Goal: Task Accomplishment & Management: Use online tool/utility

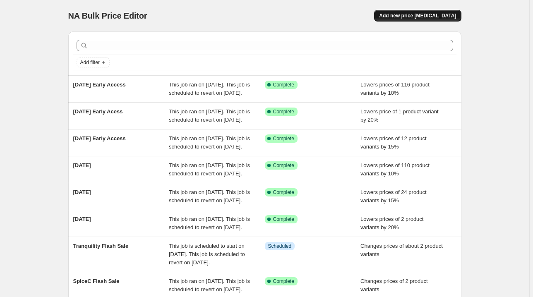
click at [409, 16] on span "Add new price [MEDICAL_DATA]" at bounding box center [417, 15] width 77 height 7
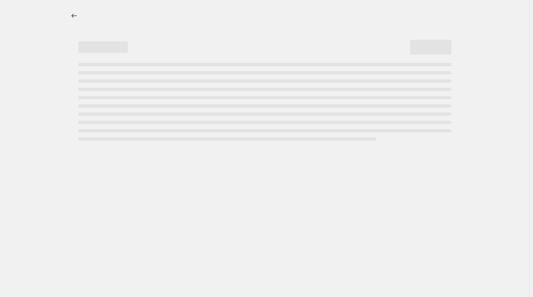
select select "percentage"
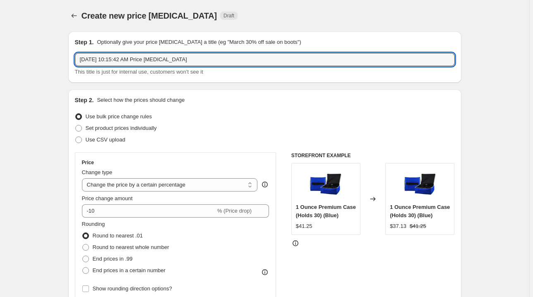
drag, startPoint x: 201, startPoint y: 59, endPoint x: 60, endPoint y: 58, distance: 141.4
type input "[DATE]"
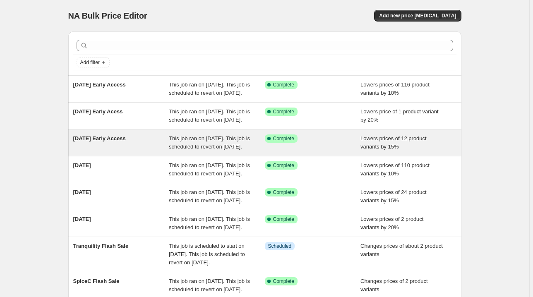
click at [318, 143] on div "Success Complete Complete" at bounding box center [307, 138] width 84 height 8
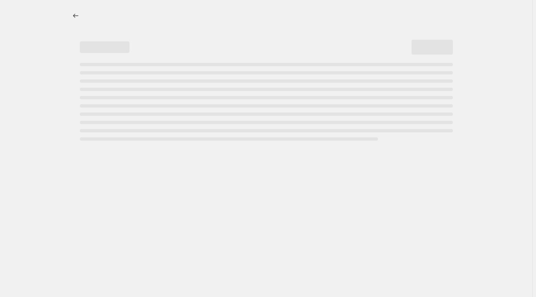
select select "percentage"
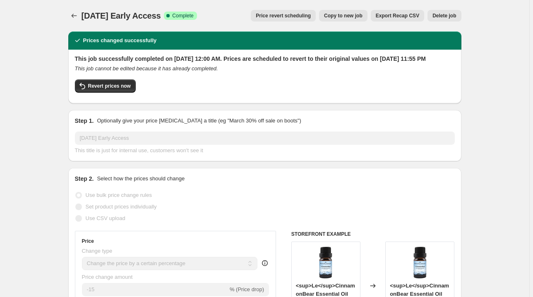
click at [350, 17] on span "Copy to new job" at bounding box center [343, 15] width 38 height 7
select select "percentage"
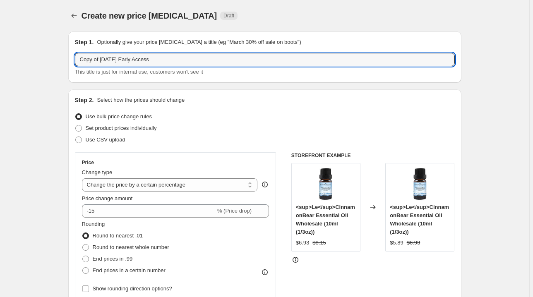
drag, startPoint x: 101, startPoint y: 56, endPoint x: 41, endPoint y: 62, distance: 60.3
drag, startPoint x: 117, startPoint y: 59, endPoint x: 182, endPoint y: 59, distance: 64.9
click at [182, 59] on input "[DATE] Early Access" at bounding box center [265, 59] width 380 height 13
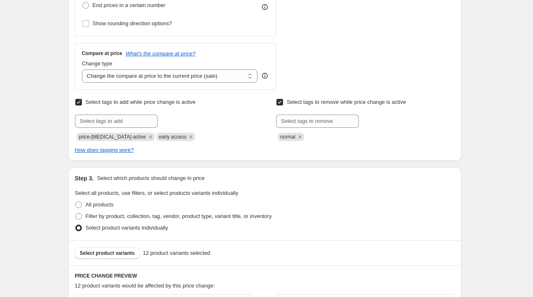
scroll to position [298, 0]
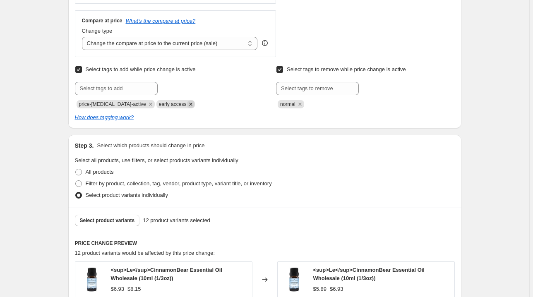
type input "[DATE]"
click at [189, 103] on icon "Remove early access" at bounding box center [190, 104] width 3 height 3
click at [129, 89] on input "text" at bounding box center [116, 88] width 83 height 13
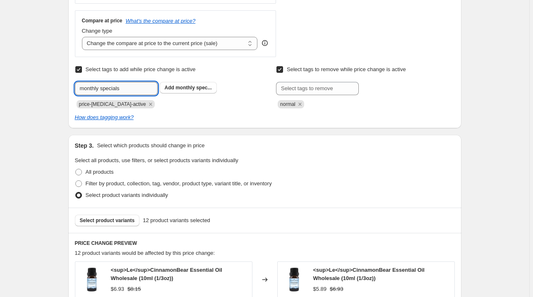
type input "monthly specials"
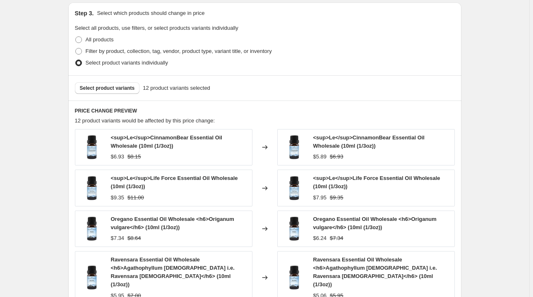
scroll to position [463, 0]
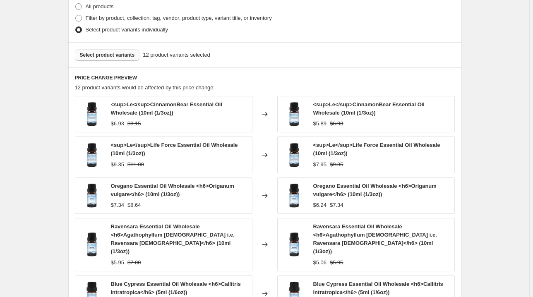
click at [112, 56] on span "Select product variants" at bounding box center [107, 55] width 55 height 7
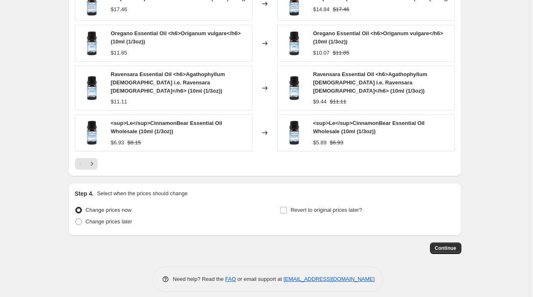
scroll to position [621, 0]
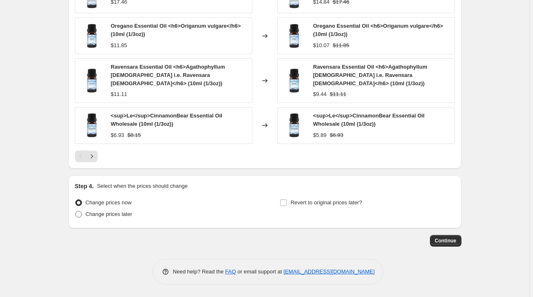
click at [116, 216] on span "Change prices later" at bounding box center [109, 214] width 47 height 6
click at [76, 211] on input "Change prices later" at bounding box center [75, 211] width 0 height 0
radio input "true"
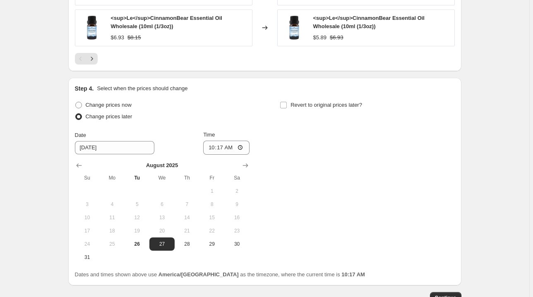
scroll to position [753, 0]
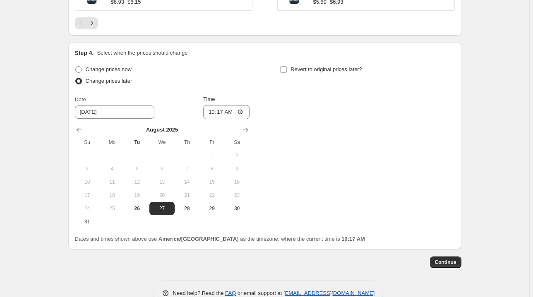
click at [256, 130] on div "Change prices now Change prices later Date 8/27/2025 Time 10:17 August 2025 Su …" at bounding box center [265, 146] width 380 height 165
click at [248, 130] on icon "Show next month, September 2025" at bounding box center [244, 130] width 5 height 4
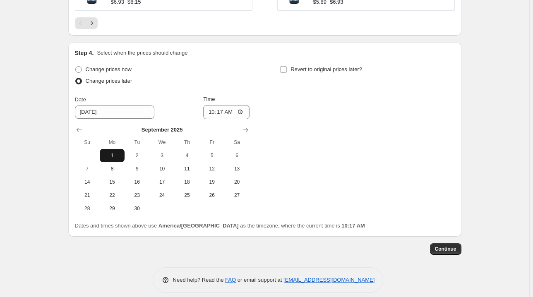
click at [119, 154] on span "1" at bounding box center [112, 155] width 18 height 7
type input "[DATE]"
click at [211, 112] on input "10:17" at bounding box center [226, 112] width 46 height 14
type input "00:00"
click at [286, 72] on input "Revert to original prices later?" at bounding box center [283, 69] width 7 height 7
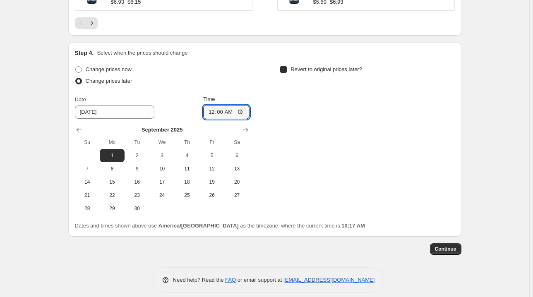
checkbox input "true"
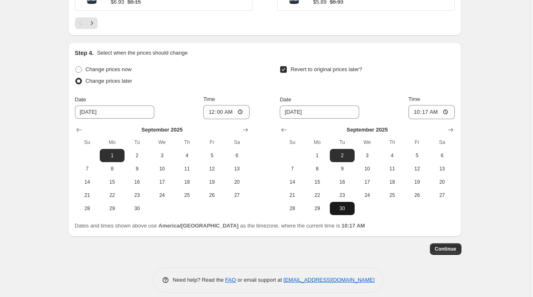
click at [345, 210] on span "30" at bounding box center [342, 208] width 18 height 7
type input "[DATE]"
click at [414, 113] on input "10:17" at bounding box center [431, 112] width 46 height 14
type input "23:55"
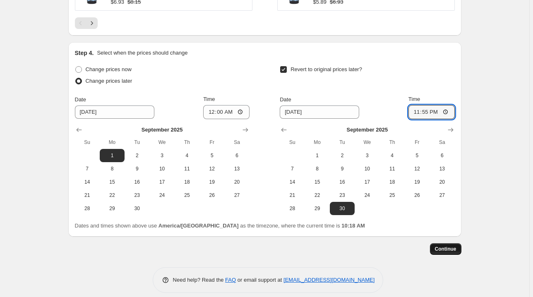
click at [451, 248] on span "Continue" at bounding box center [446, 249] width 22 height 7
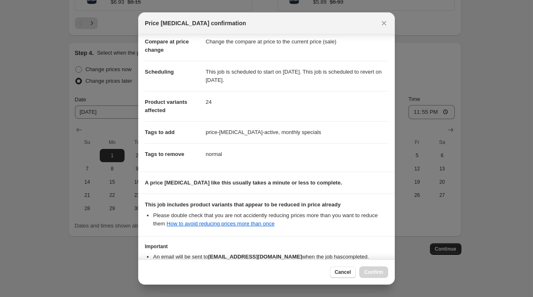
scroll to position [92, 0]
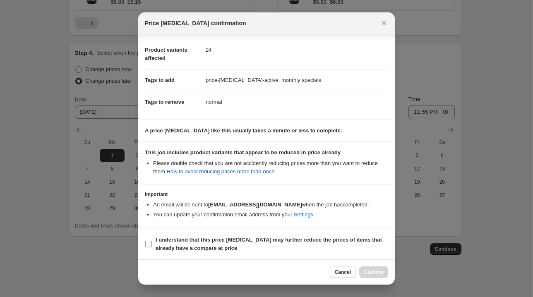
click at [316, 239] on b "I understand that this price change job may further reduce the prices of items …" at bounding box center [268, 244] width 226 height 14
click at [152, 241] on input "I understand that this price change job may further reduce the prices of items …" at bounding box center [148, 244] width 7 height 7
checkbox input "true"
click at [378, 271] on span "Confirm" at bounding box center [373, 272] width 19 height 7
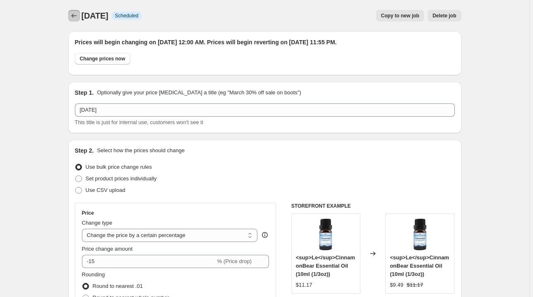
click at [78, 17] on icon "Price change jobs" at bounding box center [74, 16] width 8 height 8
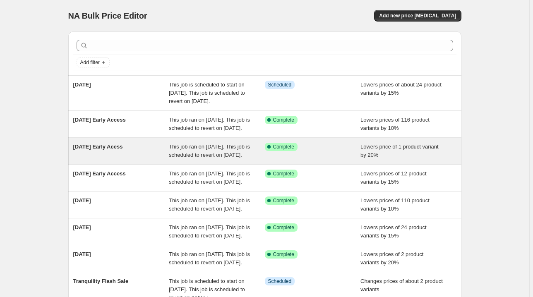
click at [347, 159] on div "Success Complete Complete" at bounding box center [313, 151] width 96 height 17
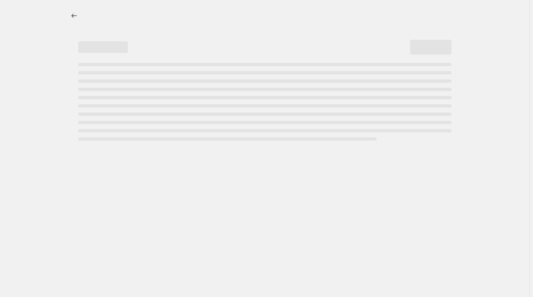
select select "percentage"
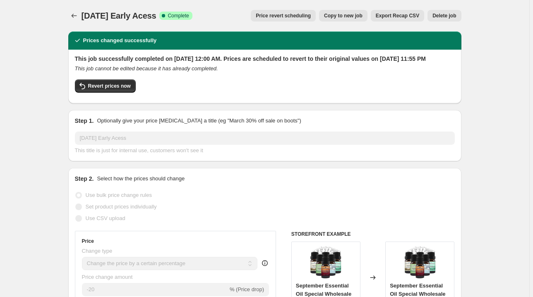
click at [343, 17] on span "Copy to new job" at bounding box center [343, 15] width 38 height 7
select select "percentage"
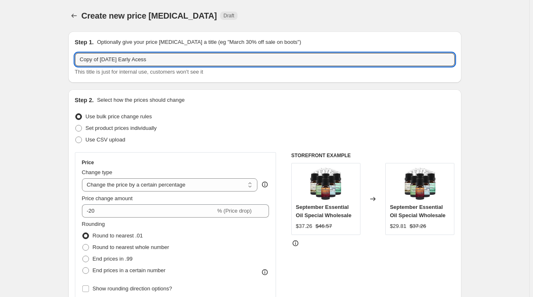
drag, startPoint x: 103, startPoint y: 59, endPoint x: 47, endPoint y: 59, distance: 55.8
drag, startPoint x: 117, startPoint y: 59, endPoint x: 164, endPoint y: 59, distance: 46.7
click at [164, 59] on input "[DATE] Early Acess" at bounding box center [265, 59] width 380 height 13
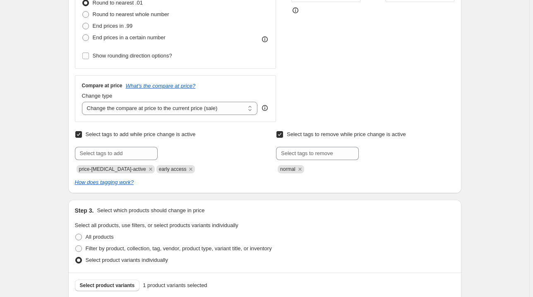
scroll to position [265, 0]
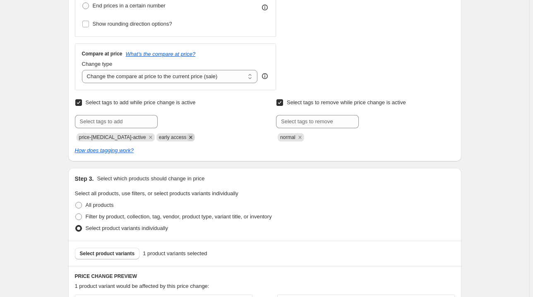
type input "[DATE]"
click at [187, 135] on icon "Remove early access" at bounding box center [190, 137] width 7 height 7
click at [131, 122] on input "text" at bounding box center [116, 121] width 83 height 13
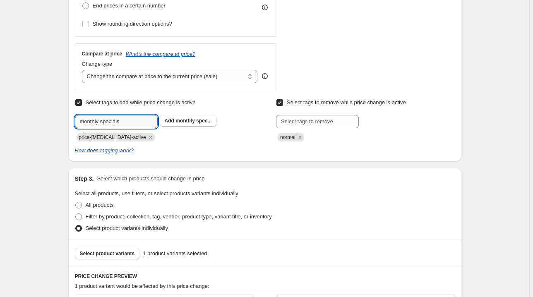
type input "monthly specials"
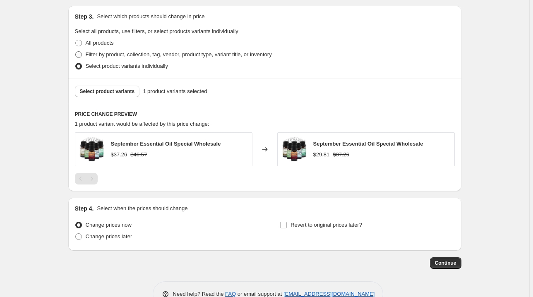
scroll to position [430, 0]
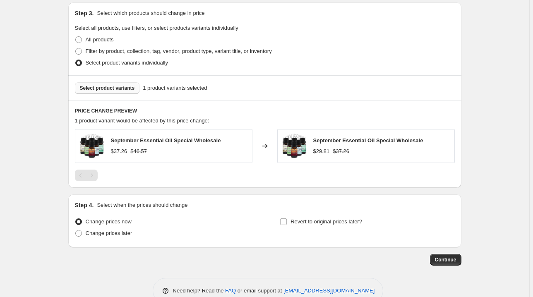
click at [98, 86] on span "Select product variants" at bounding box center [107, 88] width 55 height 7
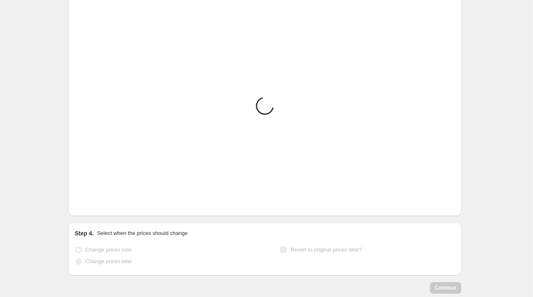
scroll to position [486, 0]
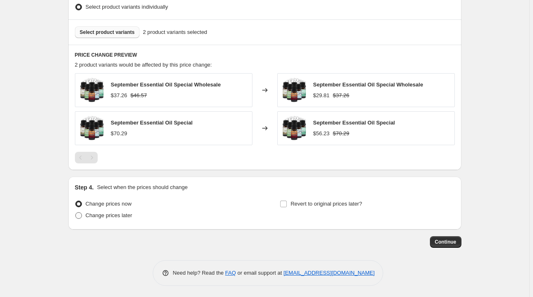
click at [117, 217] on span "Change prices later" at bounding box center [109, 215] width 47 height 6
click at [76, 213] on input "Change prices later" at bounding box center [75, 212] width 0 height 0
radio input "true"
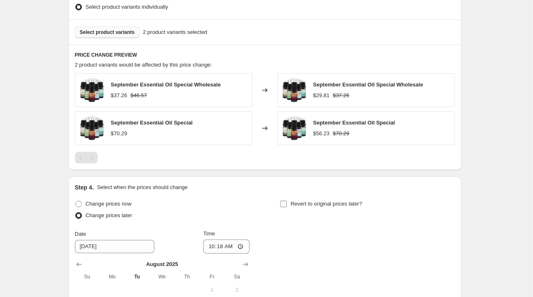
click at [284, 205] on input "Revert to original prices later?" at bounding box center [283, 204] width 7 height 7
checkbox input "true"
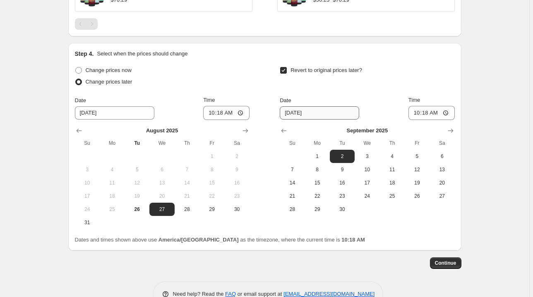
scroll to position [641, 0]
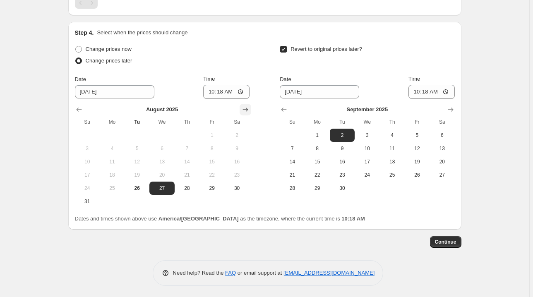
click at [242, 110] on button "Show next month, September 2025" at bounding box center [245, 110] width 12 height 12
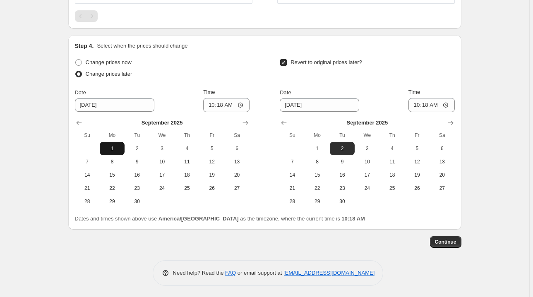
click at [112, 147] on span "1" at bounding box center [112, 148] width 18 height 7
type input "[DATE]"
click at [212, 106] on input "10:18" at bounding box center [226, 105] width 46 height 14
type input "00:00"
click at [345, 205] on button "30" at bounding box center [342, 201] width 25 height 13
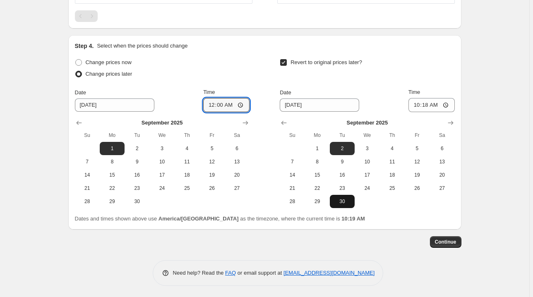
type input "[DATE]"
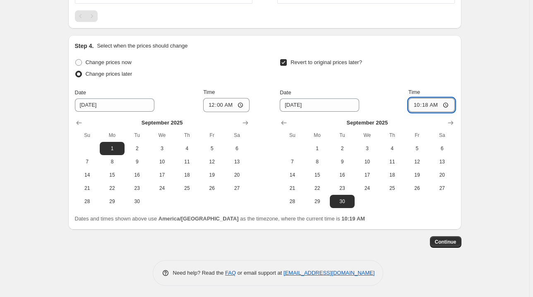
click at [417, 108] on input "10:18" at bounding box center [431, 105] width 46 height 14
type input "23:55"
click at [442, 239] on span "Continue" at bounding box center [446, 242] width 22 height 7
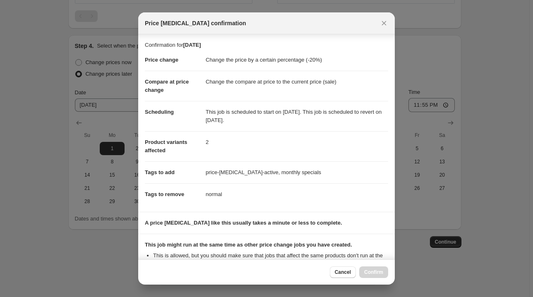
scroll to position [151, 0]
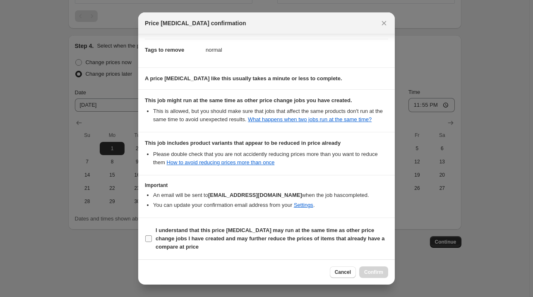
click at [350, 243] on span "I understand that this price [MEDICAL_DATA] may run at the same time as other p…" at bounding box center [271, 238] width 232 height 25
click at [152, 242] on input "I understand that this price [MEDICAL_DATA] may run at the same time as other p…" at bounding box center [148, 238] width 7 height 7
checkbox input "true"
click at [369, 271] on span "Confirm" at bounding box center [373, 272] width 19 height 7
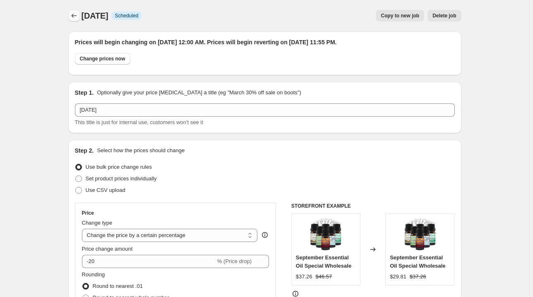
click at [74, 17] on icon "Price change jobs" at bounding box center [74, 16] width 8 height 8
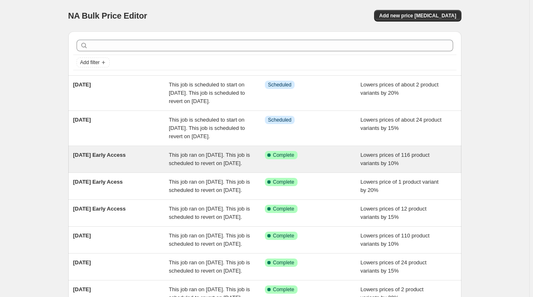
click at [342, 167] on div "Success Complete Complete" at bounding box center [313, 159] width 96 height 17
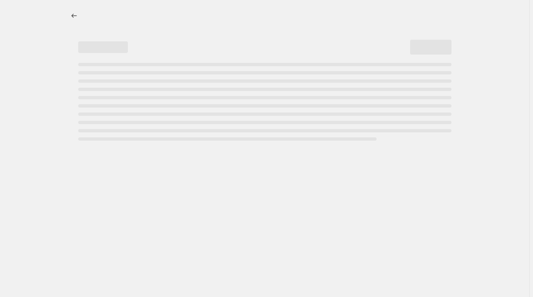
select select "percentage"
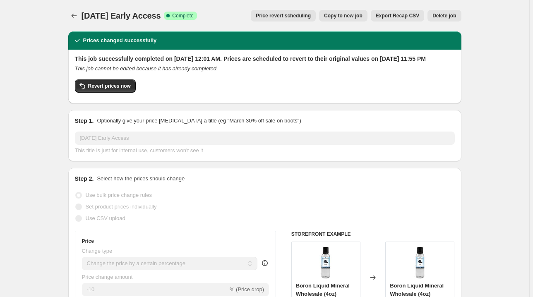
click at [339, 18] on span "Copy to new job" at bounding box center [343, 15] width 38 height 7
select select "percentage"
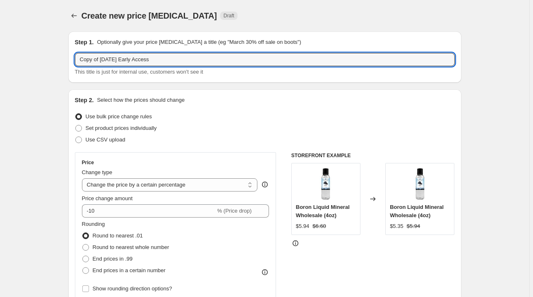
drag, startPoint x: 103, startPoint y: 58, endPoint x: 59, endPoint y: 61, distance: 43.9
drag, startPoint x: 116, startPoint y: 59, endPoint x: 173, endPoint y: 60, distance: 57.1
click at [173, 60] on input "[DATE] Early Access" at bounding box center [265, 59] width 380 height 13
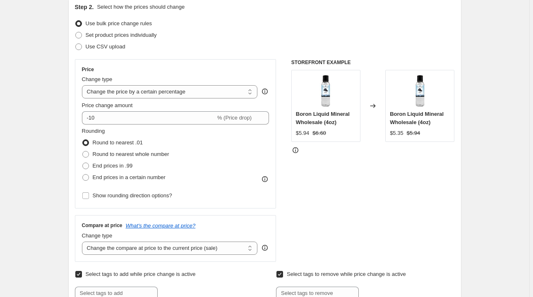
scroll to position [165, 0]
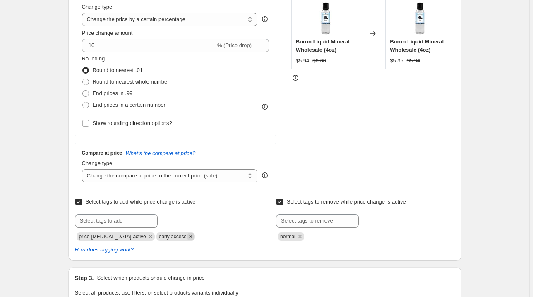
type input "[DATE]"
click at [189, 235] on icon "Remove early access" at bounding box center [190, 236] width 3 height 3
click at [129, 218] on input "text" at bounding box center [116, 220] width 83 height 13
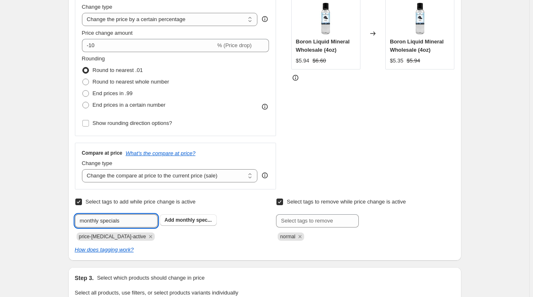
type input "monthly specials"
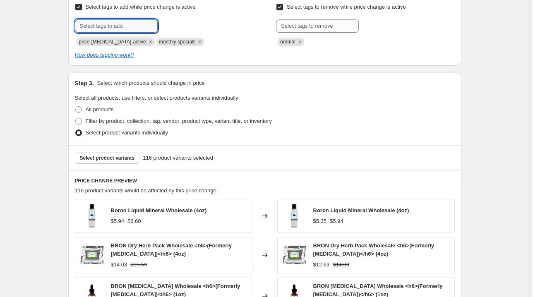
scroll to position [364, 0]
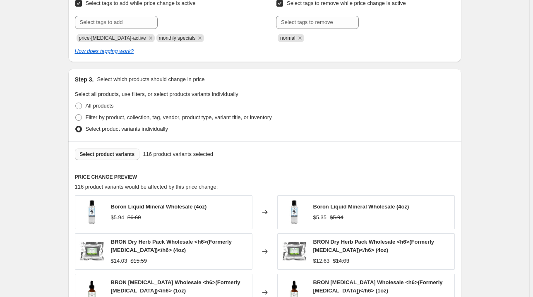
click at [126, 154] on span "Select product variants" at bounding box center [107, 154] width 55 height 7
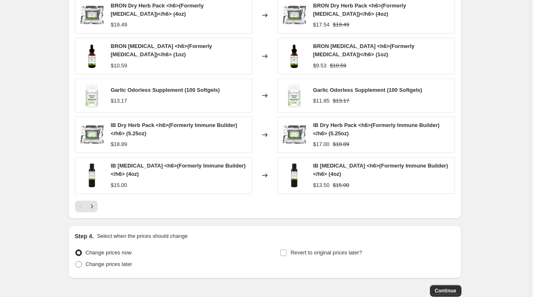
scroll to position [610, 0]
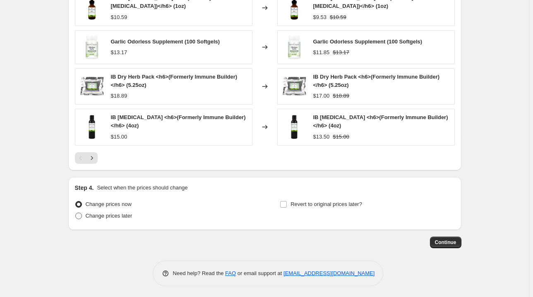
drag, startPoint x: 122, startPoint y: 215, endPoint x: 130, endPoint y: 215, distance: 7.5
click at [122, 215] on span "Change prices later" at bounding box center [109, 216] width 47 height 6
click at [76, 213] on input "Change prices later" at bounding box center [75, 213] width 0 height 0
radio input "true"
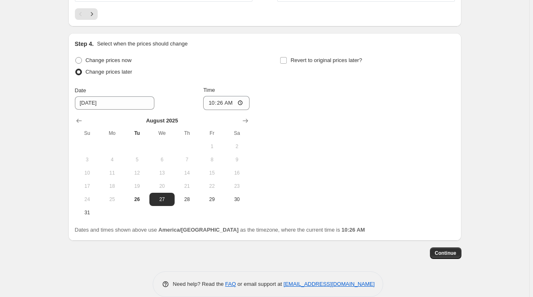
scroll to position [765, 0]
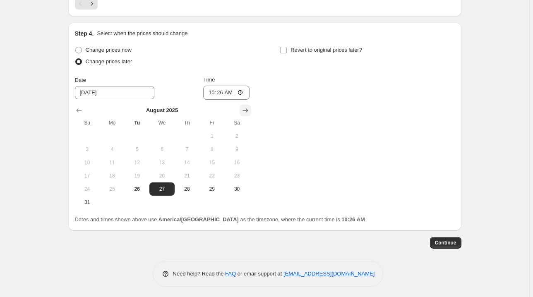
click at [246, 110] on icon "Show next month, September 2025" at bounding box center [245, 110] width 8 height 8
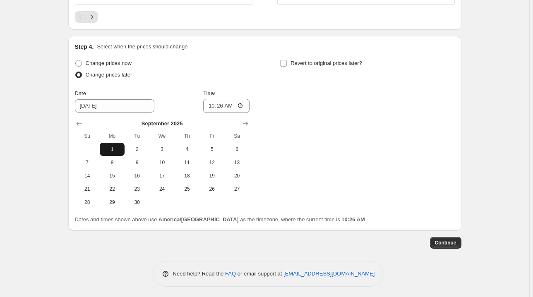
click at [110, 146] on span "1" at bounding box center [112, 149] width 18 height 7
type input "[DATE]"
click at [210, 105] on input "10:26" at bounding box center [226, 106] width 46 height 14
type input "00:00"
click at [285, 60] on input "Revert to original prices later?" at bounding box center [283, 63] width 7 height 7
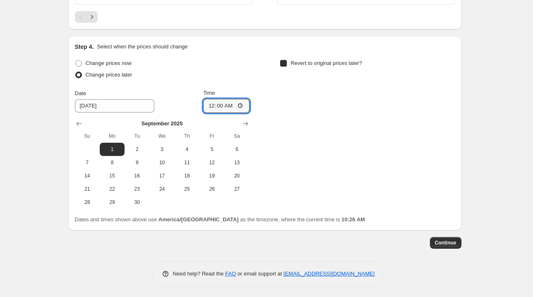
checkbox input "true"
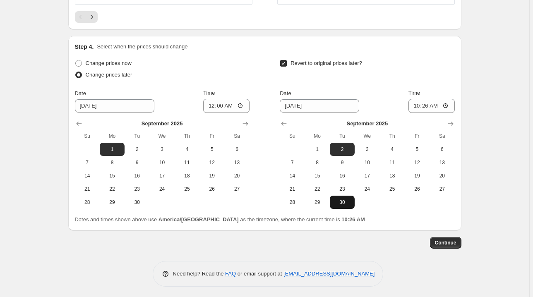
drag, startPoint x: 346, startPoint y: 201, endPoint x: 385, endPoint y: 150, distance: 64.2
click at [346, 200] on span "30" at bounding box center [342, 202] width 18 height 7
type input "[DATE]"
click at [416, 103] on input "10:26" at bounding box center [431, 106] width 46 height 14
type input "23:55"
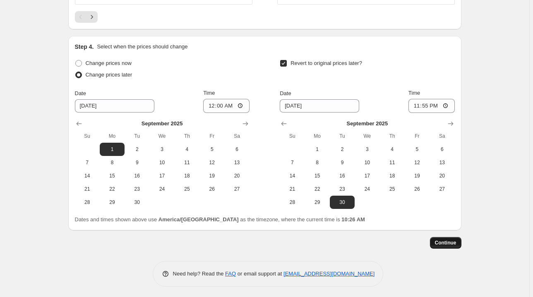
click at [453, 239] on span "Continue" at bounding box center [446, 242] width 22 height 7
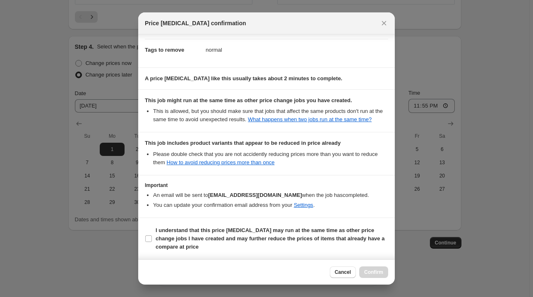
scroll to position [151, 0]
click at [376, 228] on b "I understand that this price [MEDICAL_DATA] may run at the same time as other p…" at bounding box center [269, 238] width 229 height 23
click at [152, 235] on input "I understand that this price [MEDICAL_DATA] may run at the same time as other p…" at bounding box center [148, 238] width 7 height 7
checkbox input "true"
click at [379, 271] on span "Confirm" at bounding box center [373, 272] width 19 height 7
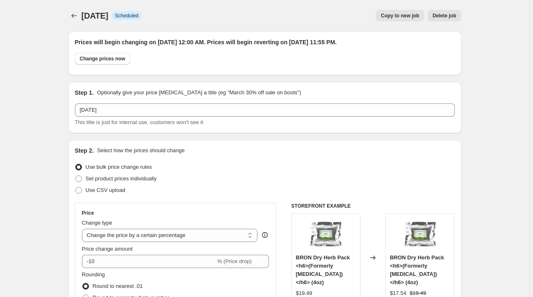
scroll to position [751, 0]
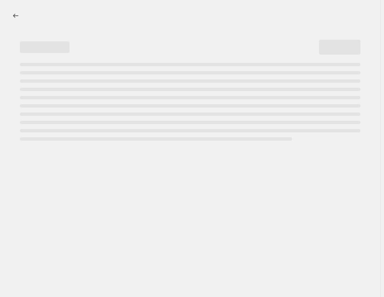
select select "percentage"
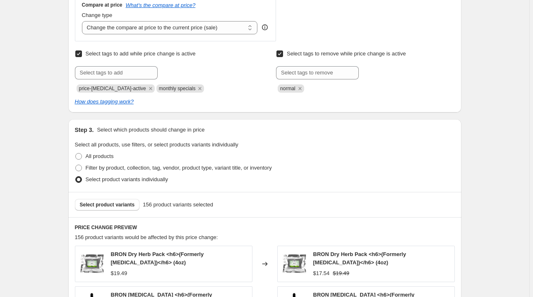
scroll to position [562, 0]
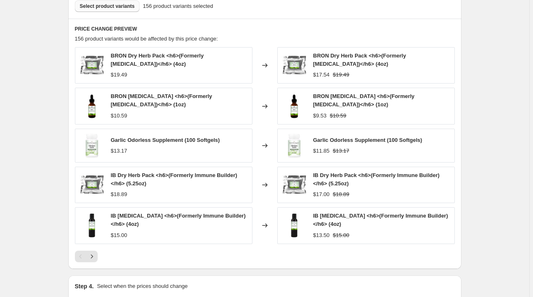
click at [102, 6] on span "Select product variants" at bounding box center [107, 6] width 55 height 7
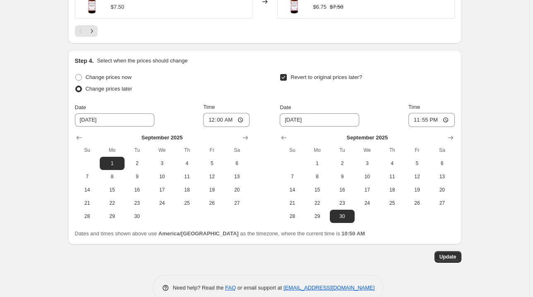
scroll to position [797, 0]
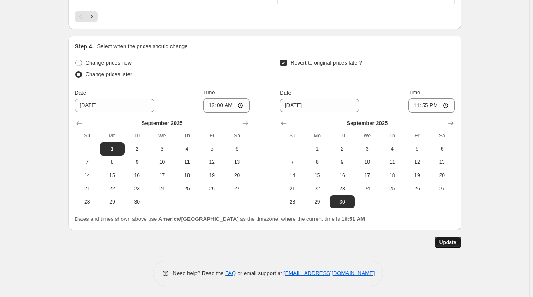
click at [387, 244] on button "Update" at bounding box center [447, 243] width 27 height 12
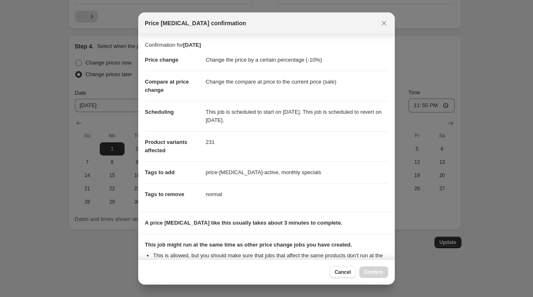
scroll to position [151, 0]
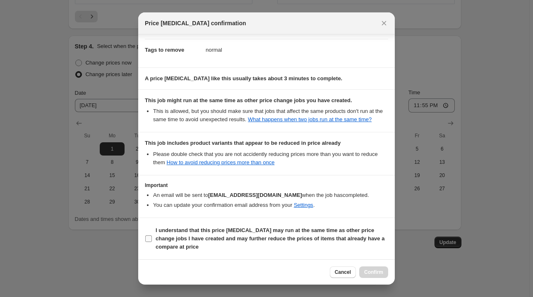
click at [363, 231] on b "I understand that this price [MEDICAL_DATA] may run at the same time as other p…" at bounding box center [269, 238] width 229 height 23
click at [152, 235] on input "I understand that this price [MEDICAL_DATA] may run at the same time as other p…" at bounding box center [148, 238] width 7 height 7
checkbox input "true"
click at [375, 272] on span "Confirm" at bounding box center [373, 272] width 19 height 7
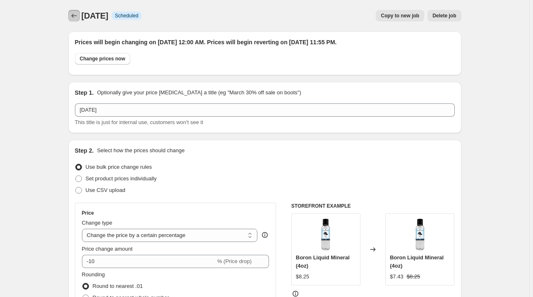
click at [71, 14] on icon "Price change jobs" at bounding box center [74, 16] width 8 height 8
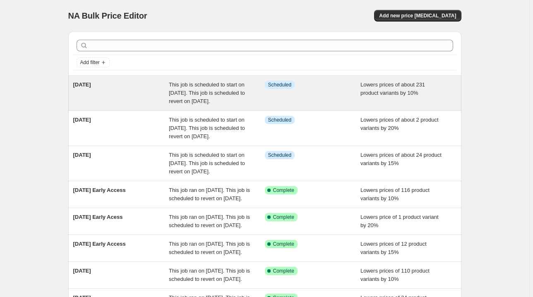
click at [131, 83] on div "[DATE]" at bounding box center [121, 93] width 96 height 25
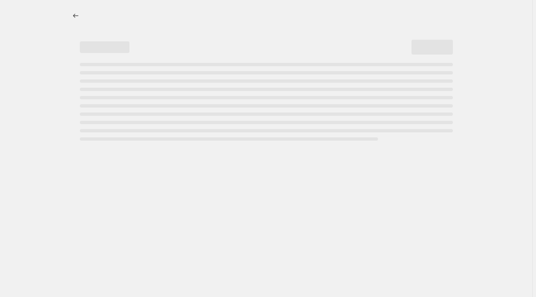
select select "percentage"
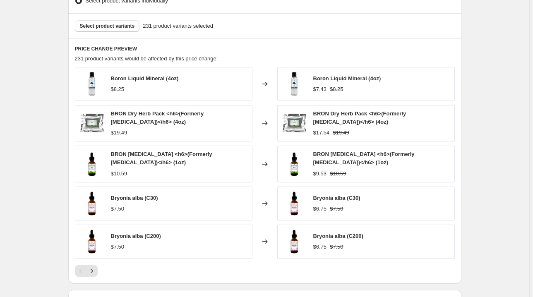
scroll to position [496, 0]
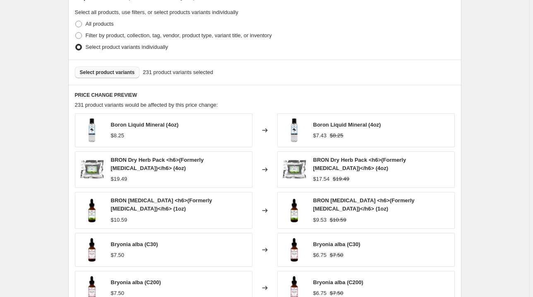
click at [117, 71] on span "Select product variants" at bounding box center [107, 72] width 55 height 7
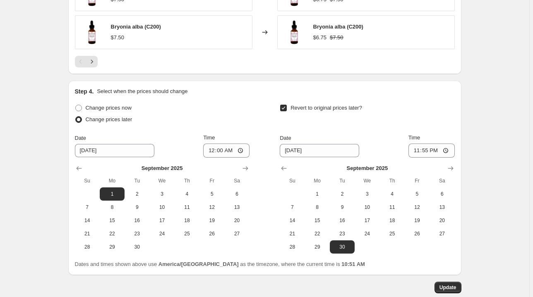
scroll to position [797, 0]
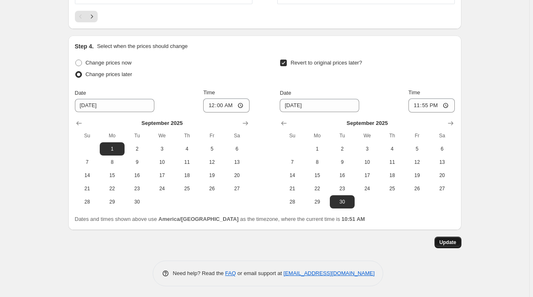
click at [387, 241] on span "Update" at bounding box center [447, 242] width 17 height 7
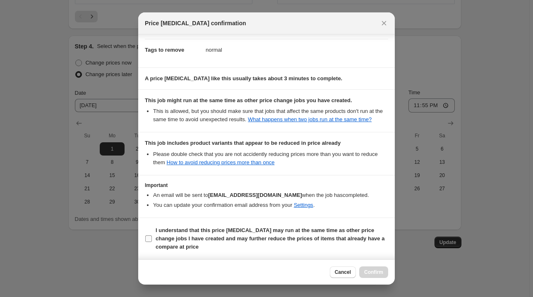
scroll to position [151, 0]
click at [340, 245] on span "I understand that this price [MEDICAL_DATA] may run at the same time as other p…" at bounding box center [271, 238] width 232 height 25
click at [152, 242] on input "I understand that this price [MEDICAL_DATA] may run at the same time as other p…" at bounding box center [148, 238] width 7 height 7
checkbox input "true"
click at [364, 270] on span "Confirm" at bounding box center [373, 272] width 19 height 7
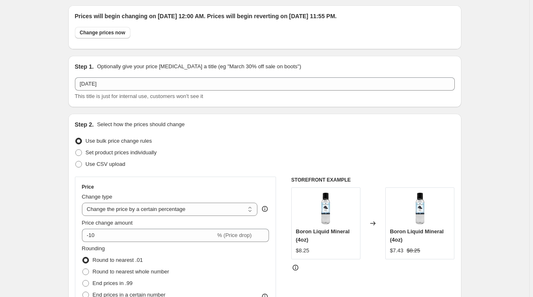
scroll to position [0, 0]
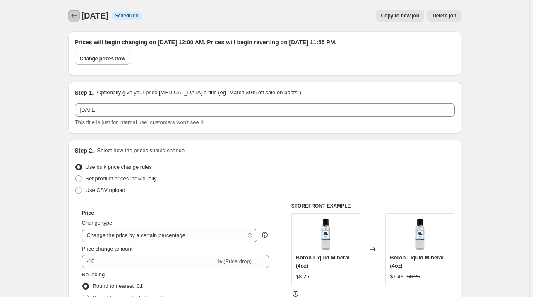
click at [70, 17] on button "Price change jobs" at bounding box center [74, 16] width 12 height 12
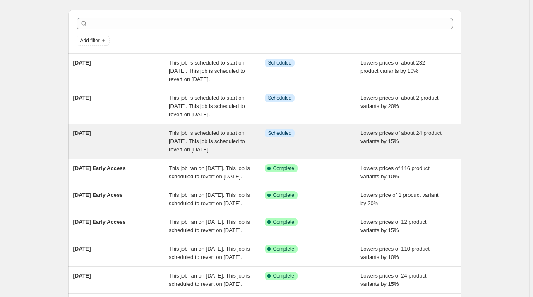
scroll to position [33, 0]
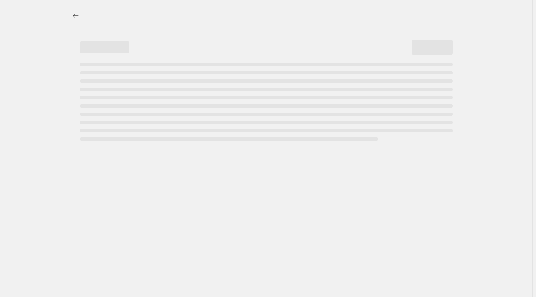
select select "percentage"
